Goal: Transaction & Acquisition: Obtain resource

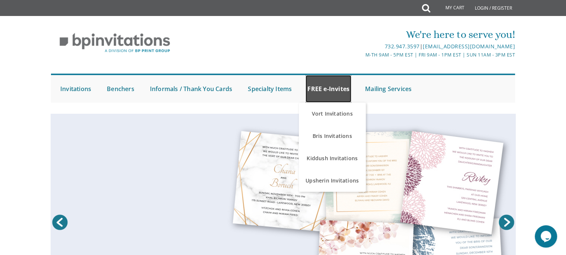
click at [332, 86] on link "FREE e-Invites" at bounding box center [329, 89] width 46 height 28
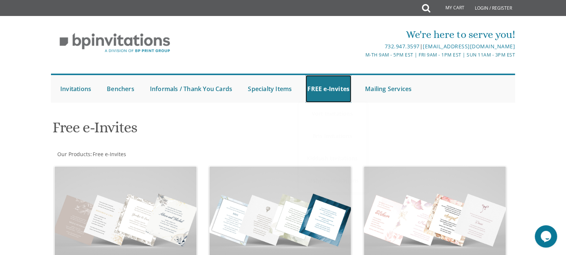
click at [332, 86] on link "FREE e-Invites" at bounding box center [329, 89] width 46 height 28
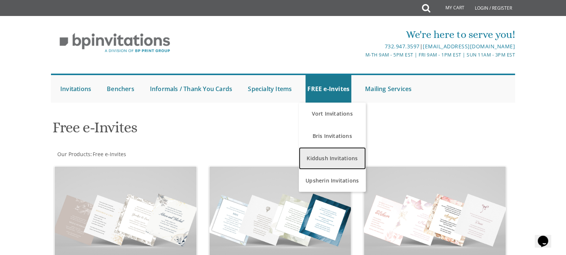
click at [319, 155] on link "Kiddush Invitations" at bounding box center [332, 158] width 67 height 22
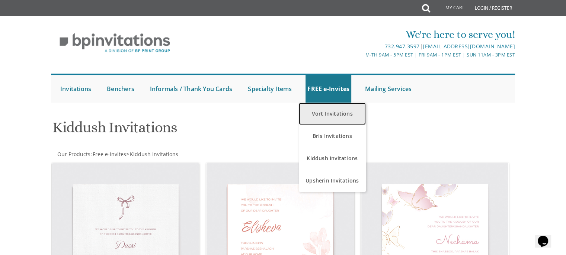
click at [328, 112] on link "Vort Invitations" at bounding box center [332, 114] width 67 height 22
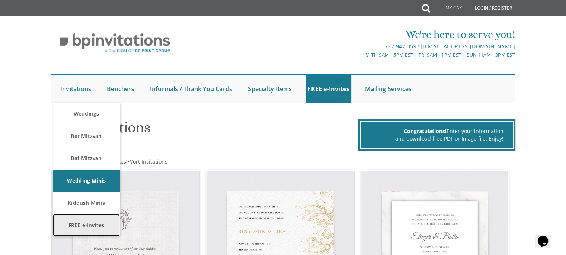
click at [80, 222] on link "FREE e-Invites" at bounding box center [86, 225] width 67 height 22
